Goal: Transaction & Acquisition: Purchase product/service

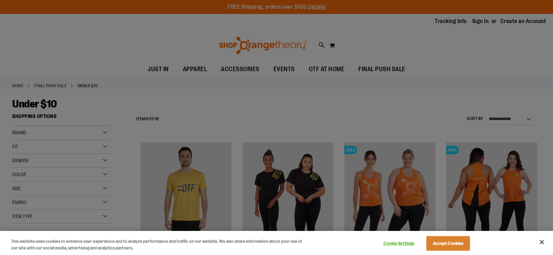
type input "**********"
click at [448, 244] on button "Accept Cookies" at bounding box center [449, 243] width 44 height 15
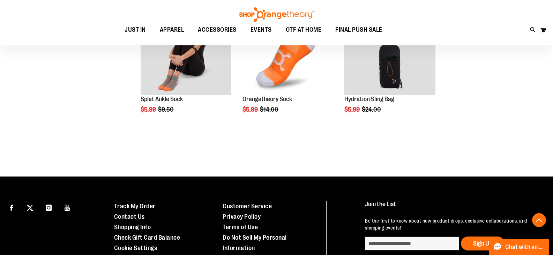
scroll to position [663, 0]
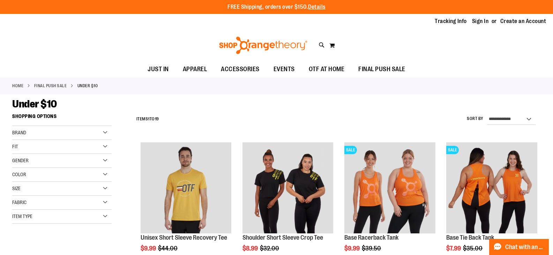
click at [49, 85] on link "FINAL PUSH SALE" at bounding box center [50, 86] width 33 height 6
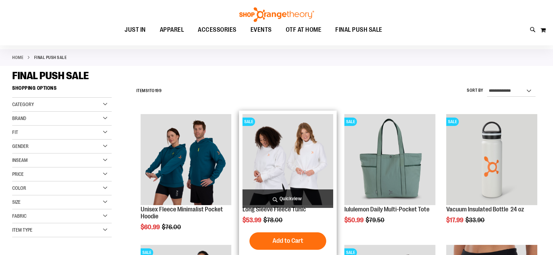
scroll to position [104, 0]
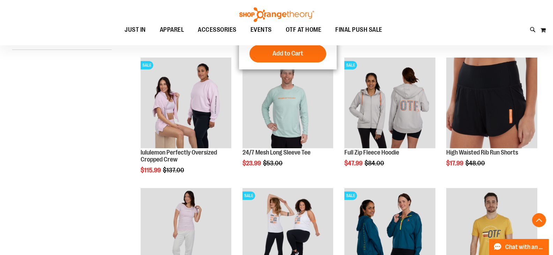
scroll to position [279, 0]
